Goal: Task Accomplishment & Management: Use online tool/utility

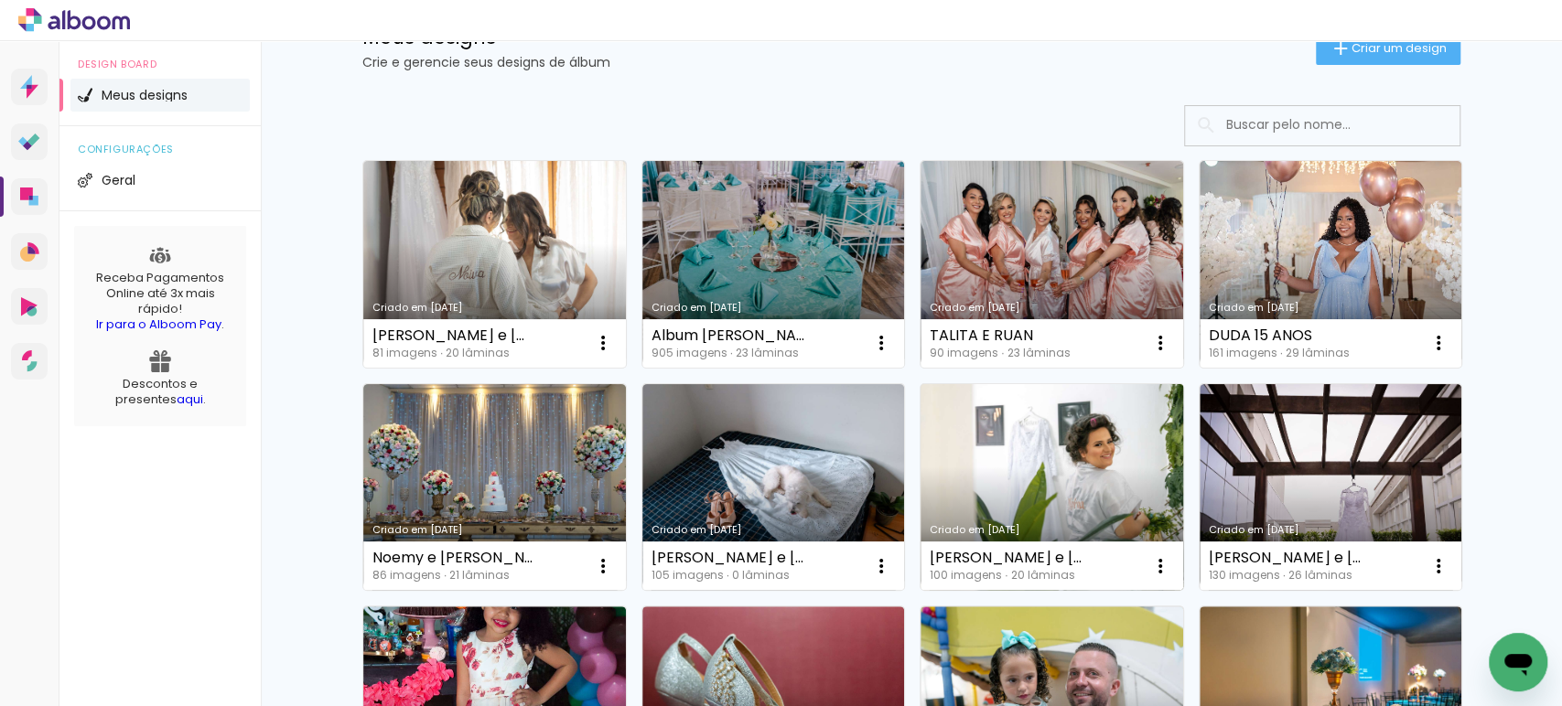
scroll to position [80, 0]
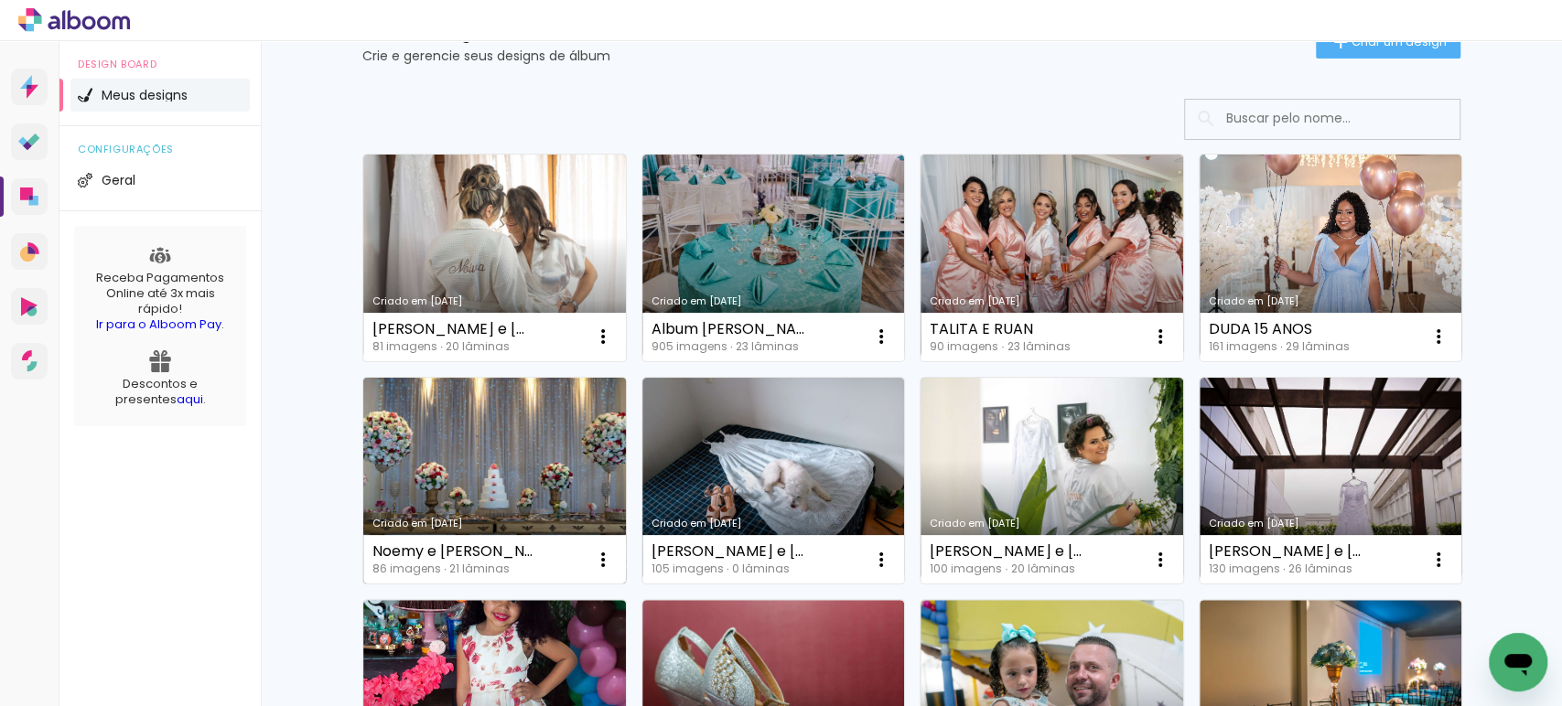
click at [458, 480] on link "Criado em [DATE]" at bounding box center [494, 481] width 263 height 207
